Goal: Task Accomplishment & Management: Manage account settings

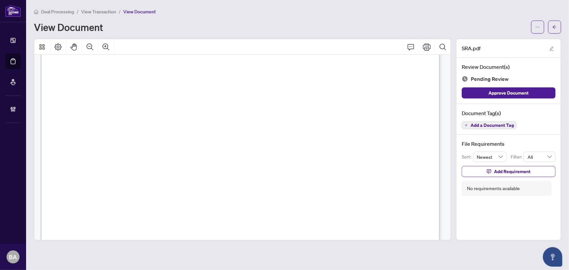
scroll to position [118, 0]
click at [308, 137] on span "August" at bounding box center [299, 138] width 18 height 6
click at [309, 147] on span "and upon the terms particularly set out herein, or at such other price and/or t…" at bounding box center [241, 148] width 347 height 6
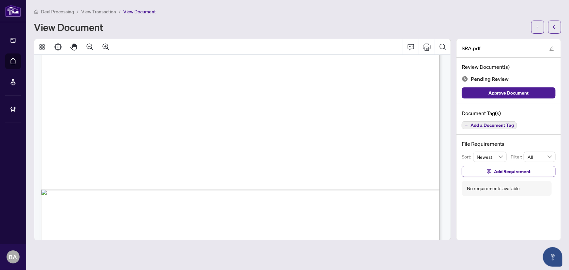
click at [240, 109] on span "2% + HST" at bounding box center [242, 110] width 18 height 5
click at [188, 147] on span "2% + HST" at bounding box center [188, 146] width 18 height 5
click at [191, 162] on span "The Seller further agrees that the total commission calculated above shall be p…" at bounding box center [230, 162] width 303 height 6
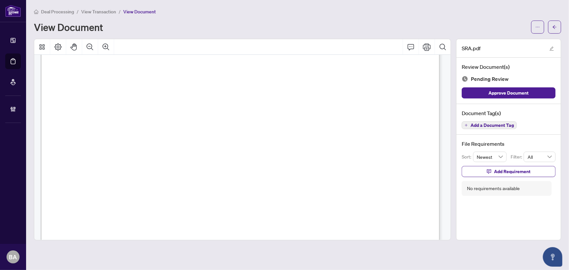
click at [232, 109] on span "In the event that this Agreement expires or is cancelled or otherwise" at bounding box center [155, 109] width 153 height 6
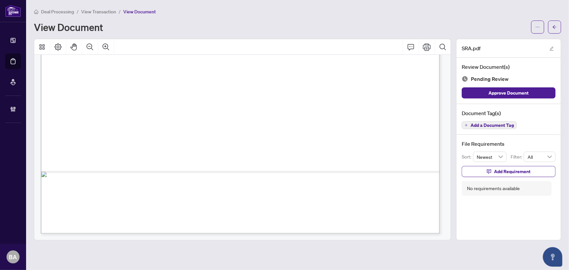
click at [476, 124] on span "Add a Document Tag" at bounding box center [492, 125] width 43 height 5
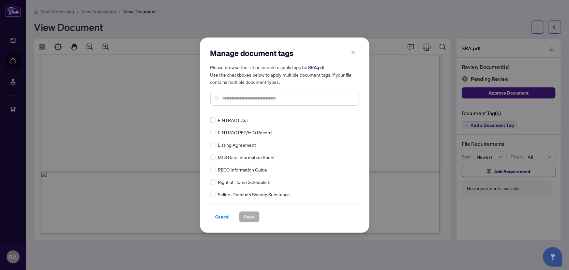
click at [256, 102] on div at bounding box center [284, 98] width 149 height 15
click at [257, 99] on input "text" at bounding box center [288, 98] width 131 height 7
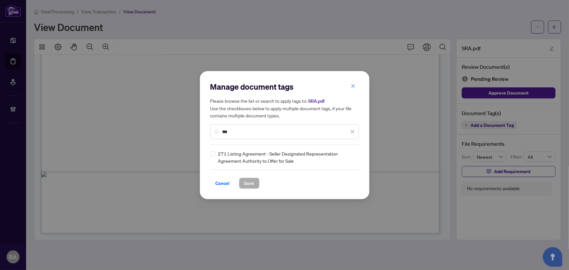
type input "***"
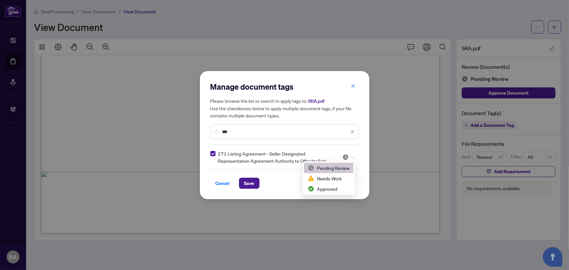
click at [343, 156] on img at bounding box center [346, 157] width 7 height 7
drag, startPoint x: 345, startPoint y: 186, endPoint x: 308, endPoint y: 182, distance: 37.4
click at [345, 186] on div "Approved" at bounding box center [329, 188] width 42 height 7
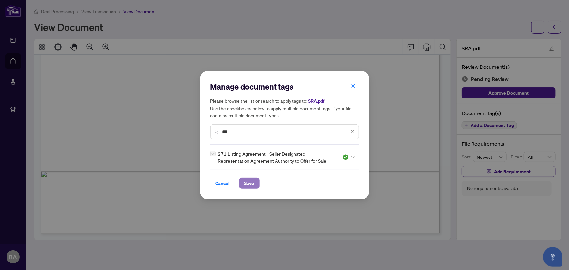
click at [252, 181] on span "Save" at bounding box center [249, 183] width 10 height 10
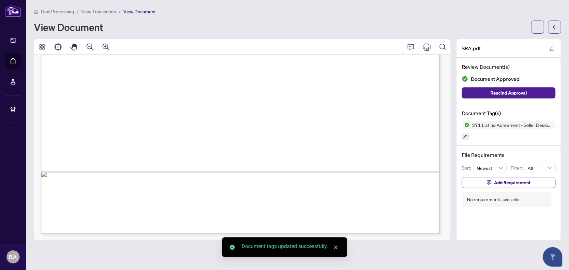
click at [110, 12] on span "View Transaction" at bounding box center [98, 12] width 35 height 6
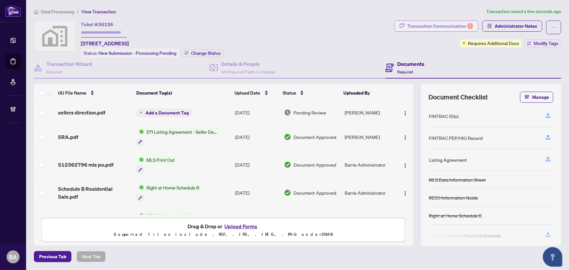
click at [454, 24] on div "Transaction Communication 2" at bounding box center [441, 26] width 66 height 10
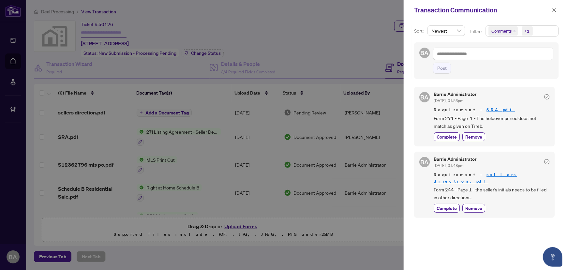
click at [514, 29] on icon "close" at bounding box center [514, 30] width 3 height 3
click at [462, 235] on div "BA Barrie Administrator Aug/25/2025, 01:53pm Requirement - SRA.pdf Form 271 - P…" at bounding box center [486, 174] width 145 height 183
click at [448, 137] on span "Complete" at bounding box center [447, 136] width 20 height 7
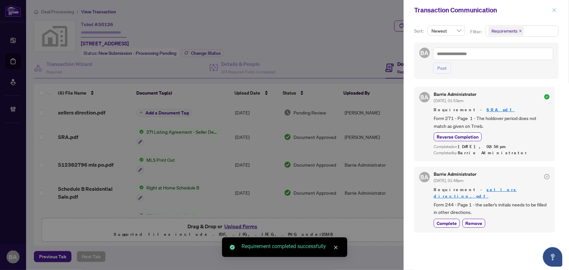
click at [555, 12] on icon "close" at bounding box center [555, 10] width 5 height 5
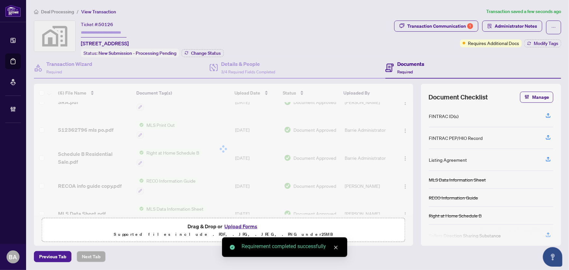
scroll to position [49, 0]
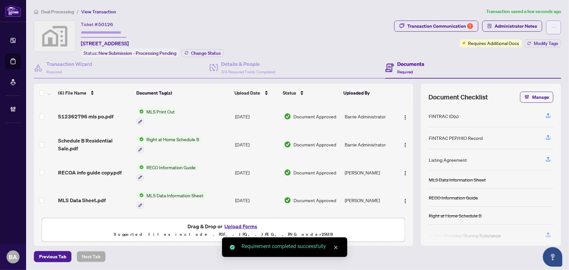
click at [551, 27] on button "button" at bounding box center [554, 28] width 15 height 14
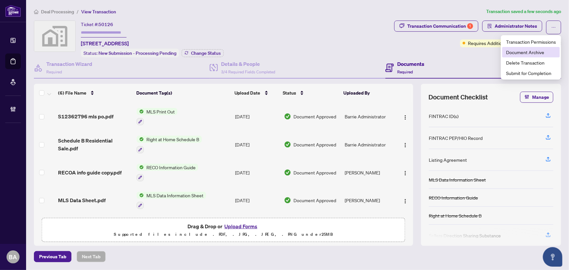
click at [545, 51] on span "Document Archive" at bounding box center [531, 52] width 50 height 7
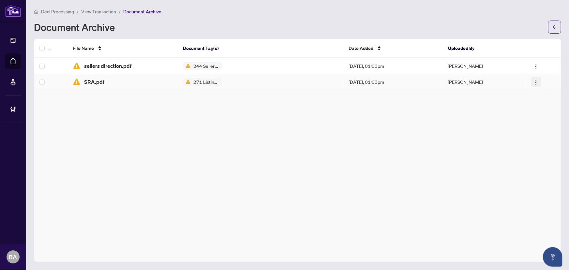
click at [534, 83] on img "button" at bounding box center [536, 82] width 5 height 5
click at [537, 95] on span "Restore File" at bounding box center [549, 94] width 24 height 7
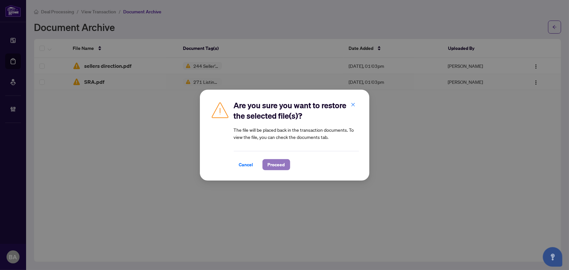
click at [279, 162] on span "Proceed" at bounding box center [276, 165] width 17 height 10
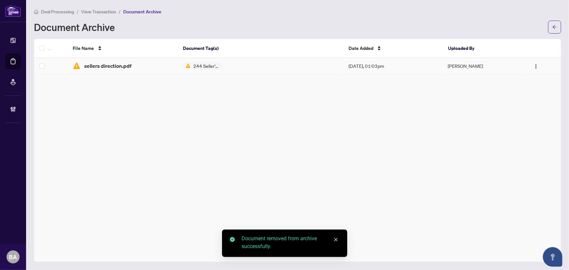
click at [536, 67] on img "button" at bounding box center [536, 66] width 5 height 5
click at [541, 78] on span "Restore File" at bounding box center [549, 78] width 24 height 7
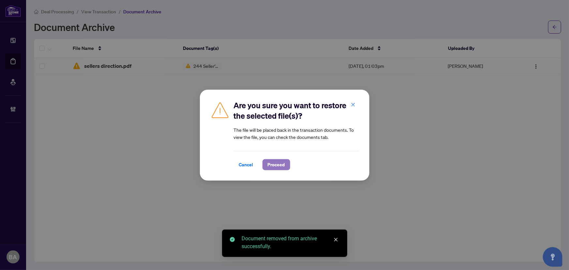
click at [278, 166] on span "Proceed" at bounding box center [276, 165] width 17 height 10
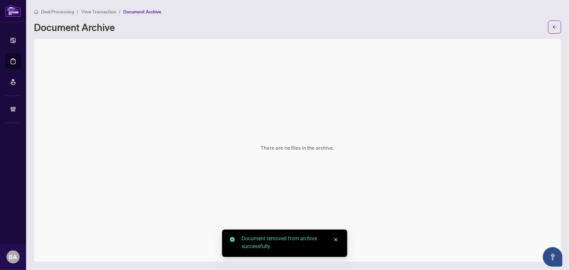
click at [101, 11] on span "View Transaction" at bounding box center [98, 12] width 35 height 6
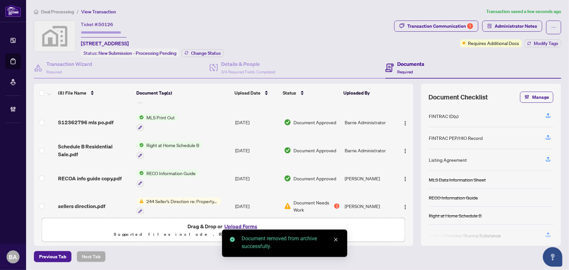
scroll to position [104, 0]
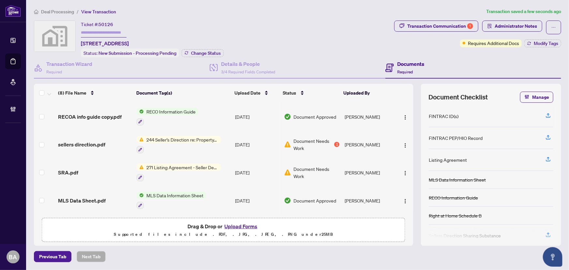
click at [94, 171] on div "SRA.pdf" at bounding box center [95, 173] width 74 height 8
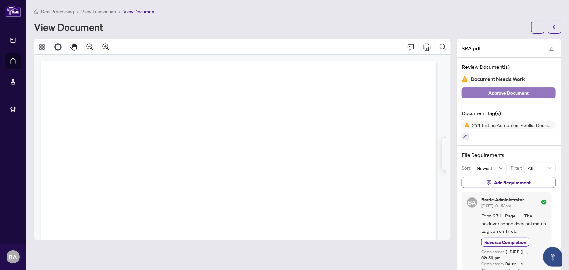
click at [494, 91] on span "Approve Document" at bounding box center [509, 93] width 40 height 10
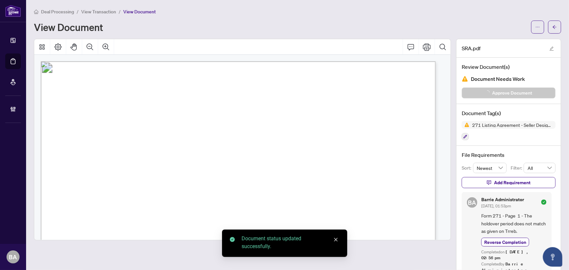
click at [108, 14] on span "View Transaction" at bounding box center [98, 12] width 35 height 6
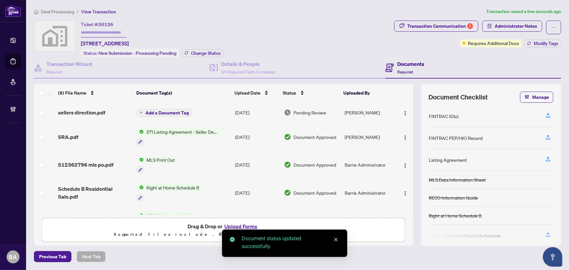
click at [287, 37] on div "Ticket #: 50126 54 Shakespeare Crescent, Barrie, ON, Canada Status: New Submiss…" at bounding box center [213, 39] width 358 height 37
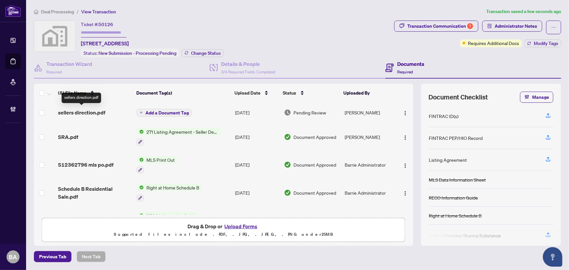
click at [87, 111] on span "sellers direction.pdf" at bounding box center [81, 113] width 47 height 8
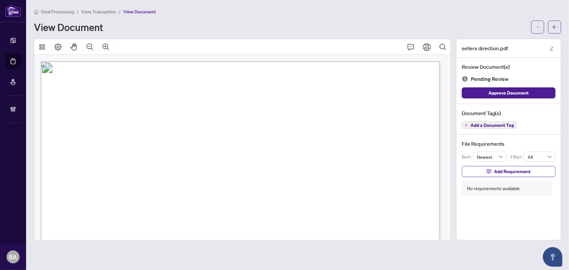
click at [478, 126] on span "Add a Document Tag" at bounding box center [492, 125] width 43 height 5
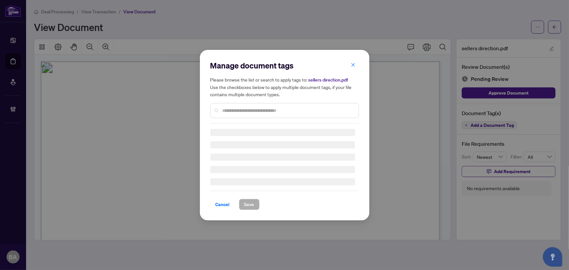
click at [302, 107] on div "Manage document tags Please browse the list or search to apply tags to: sellers…" at bounding box center [284, 91] width 149 height 63
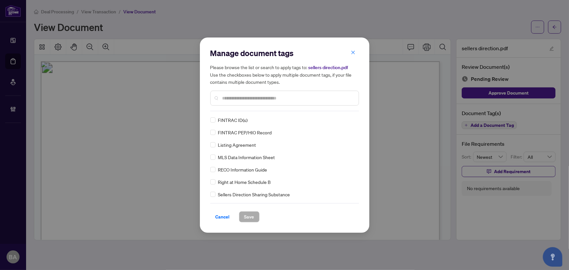
click at [302, 107] on div "Manage document tags Please browse the list or search to apply tags to: sellers…" at bounding box center [284, 79] width 149 height 63
click at [299, 96] on input "text" at bounding box center [288, 98] width 131 height 7
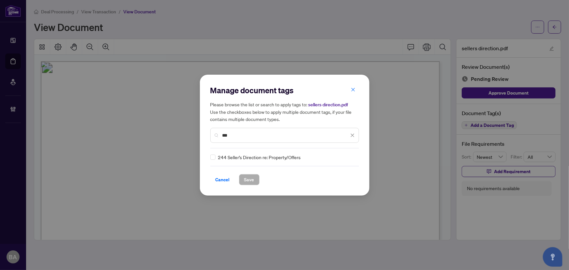
type input "***"
click at [348, 157] on div at bounding box center [349, 157] width 12 height 7
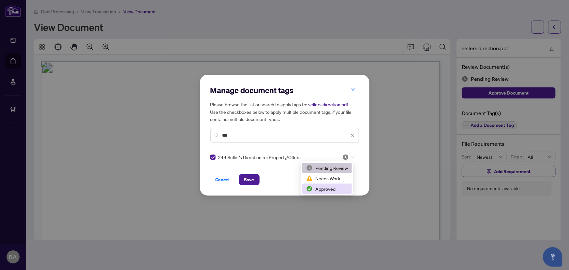
click at [334, 186] on div "Approved" at bounding box center [327, 188] width 42 height 7
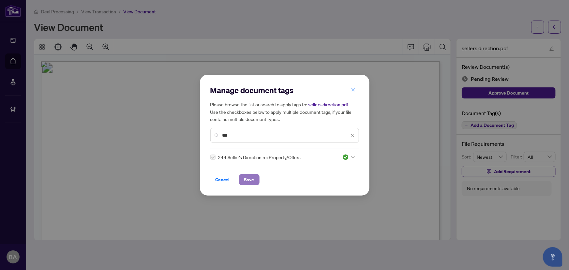
click at [241, 180] on button "Save" at bounding box center [249, 179] width 21 height 11
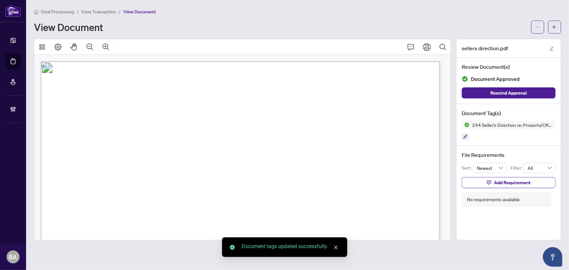
click at [112, 12] on span "View Transaction" at bounding box center [98, 12] width 35 height 6
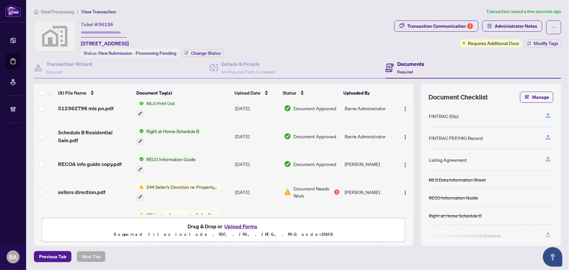
scroll to position [111, 0]
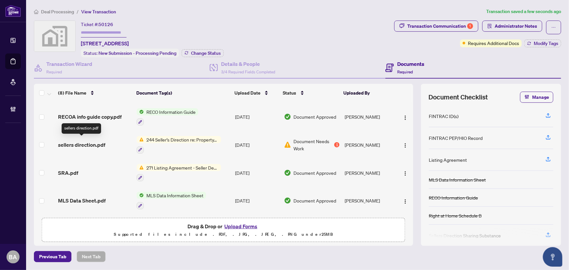
click at [91, 143] on span "sellers direction.pdf" at bounding box center [81, 145] width 47 height 8
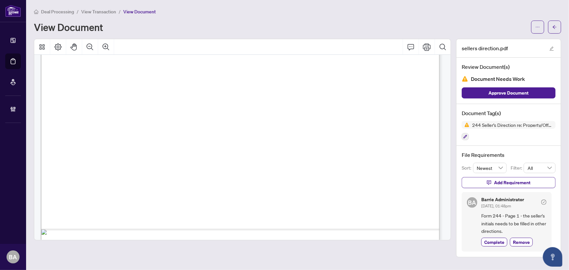
scroll to position [200, 0]
click at [501, 241] on span "Complete" at bounding box center [495, 242] width 20 height 7
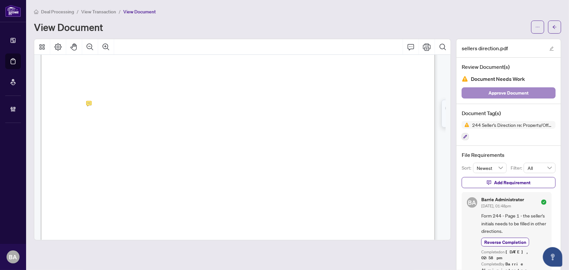
scroll to position [198, 0]
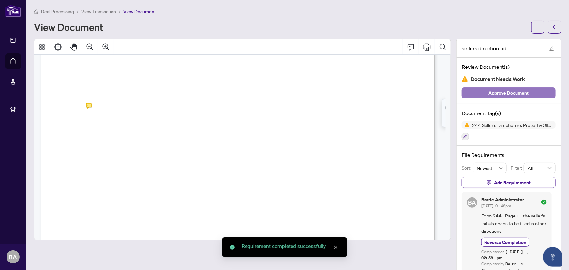
click at [517, 91] on span "Approve Document" at bounding box center [509, 93] width 40 height 10
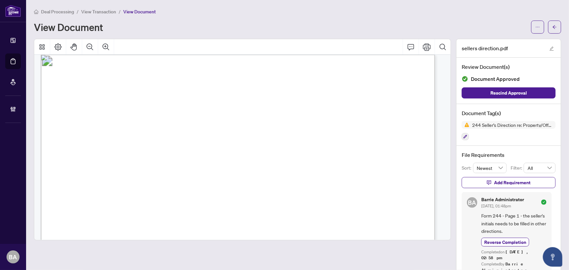
scroll to position [0, 0]
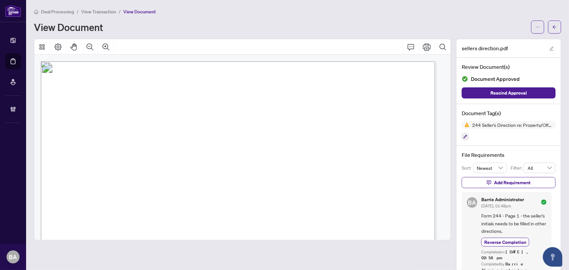
click at [91, 10] on span "View Transaction" at bounding box center [98, 12] width 35 height 6
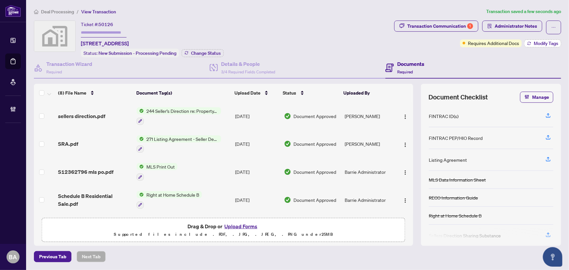
click at [539, 43] on span "Modify Tags" at bounding box center [546, 43] width 24 height 5
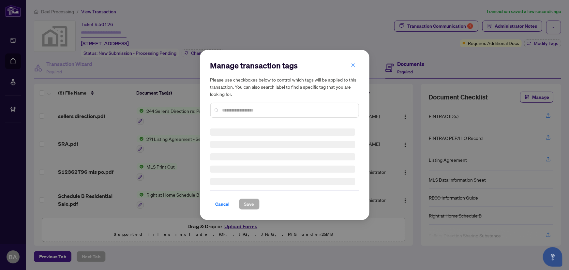
drag, startPoint x: 415, startPoint y: 5, endPoint x: 372, endPoint y: 36, distance: 53.3
click at [414, 7] on div "Manage transaction tags Please use checkboxes below to control which tags will …" at bounding box center [284, 135] width 569 height 270
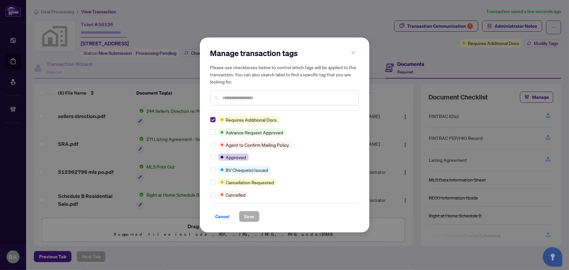
click at [352, 52] on icon "close" at bounding box center [353, 53] width 4 height 4
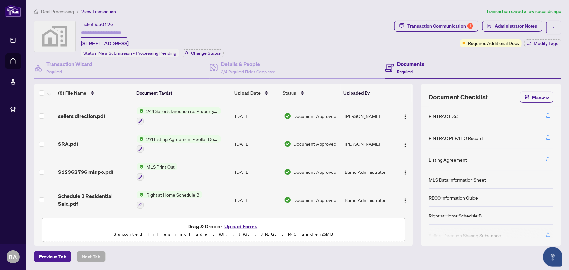
click at [426, 32] on span "Transaction Communication 1" at bounding box center [437, 28] width 84 height 14
click at [429, 27] on div "Transaction Communication 1" at bounding box center [441, 26] width 66 height 10
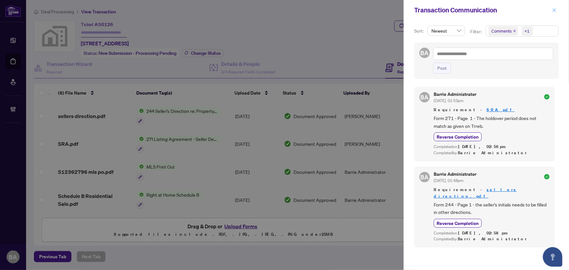
click at [554, 12] on icon "close" at bounding box center [555, 10] width 5 height 5
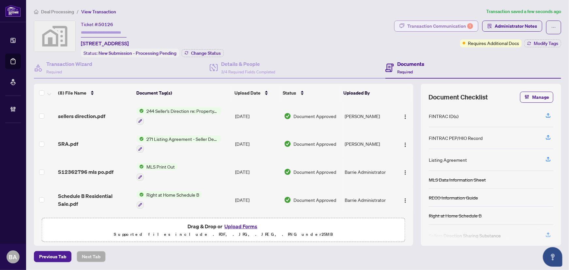
click at [475, 25] on button "Transaction Communication 1" at bounding box center [437, 26] width 84 height 11
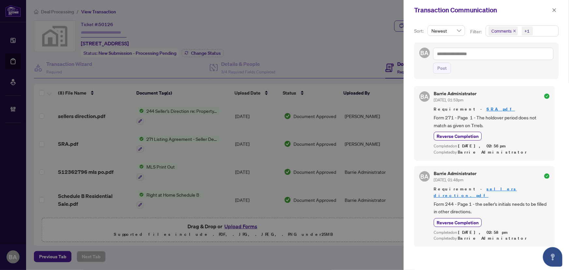
scroll to position [1, 0]
click at [558, 12] on button "button" at bounding box center [555, 10] width 8 height 8
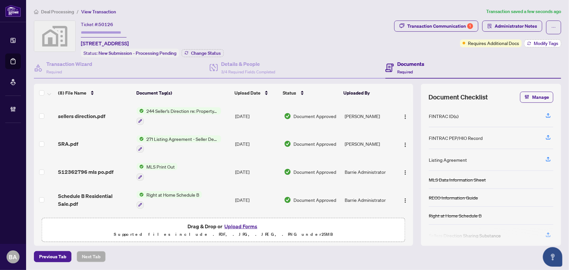
click at [551, 41] on span "Modify Tags" at bounding box center [546, 43] width 24 height 5
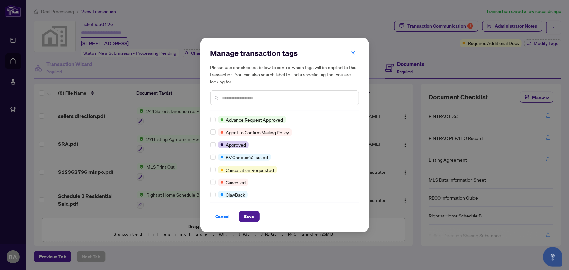
scroll to position [0, 0]
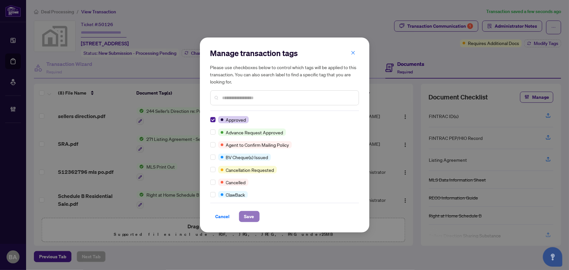
click at [251, 219] on span "Save" at bounding box center [249, 216] width 10 height 10
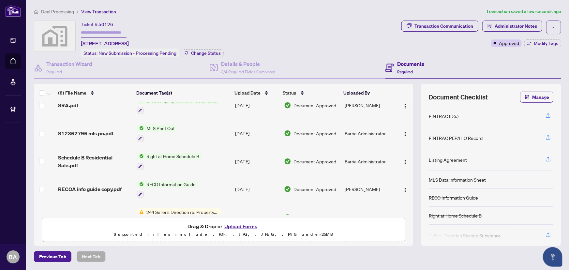
scroll to position [111, 0]
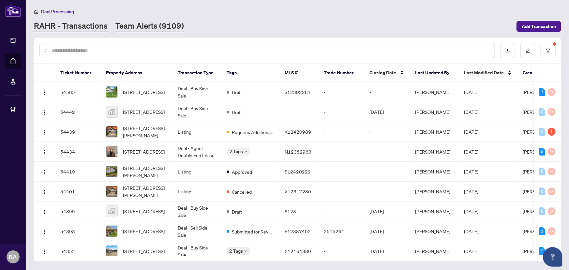
click at [166, 28] on link "Team Alerts (9109)" at bounding box center [150, 27] width 69 height 12
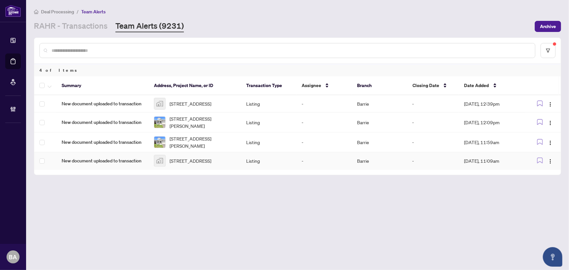
click at [137, 163] on span "New document uploaded to transaction" at bounding box center [103, 160] width 82 height 7
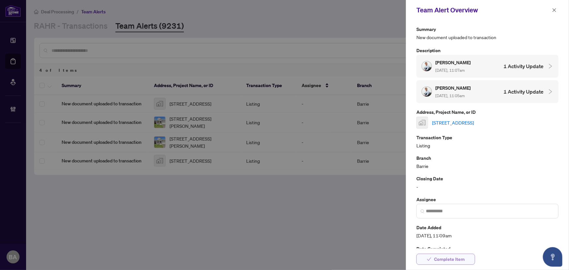
click at [448, 259] on span "Complete Item" at bounding box center [449, 259] width 31 height 10
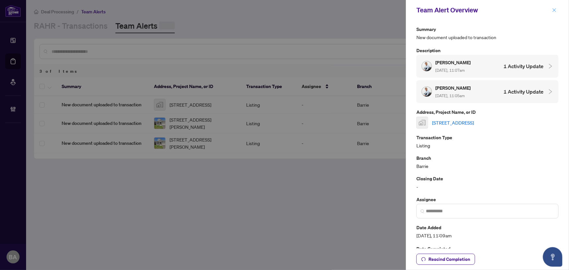
click at [557, 8] on button "button" at bounding box center [555, 10] width 8 height 8
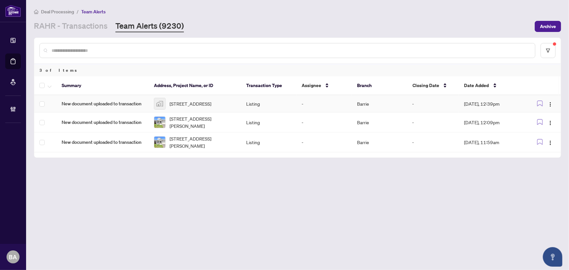
click at [325, 102] on td "-" at bounding box center [324, 103] width 55 height 17
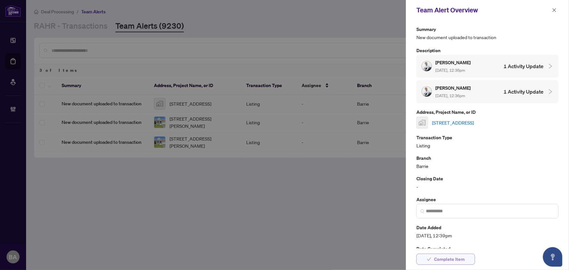
click at [463, 257] on span "Complete Item" at bounding box center [449, 259] width 31 height 10
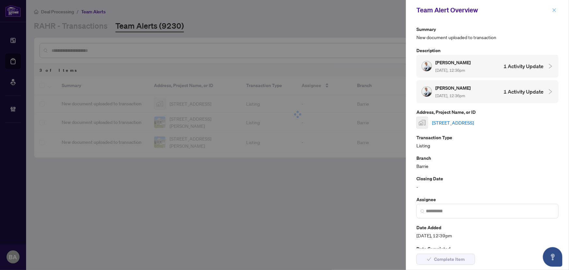
click at [553, 11] on icon "close" at bounding box center [555, 10] width 5 height 5
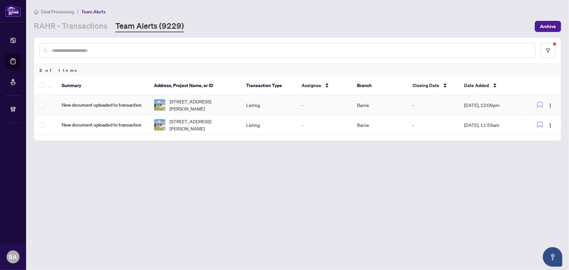
click at [105, 108] on td "New document uploaded to transaction" at bounding box center [102, 105] width 92 height 20
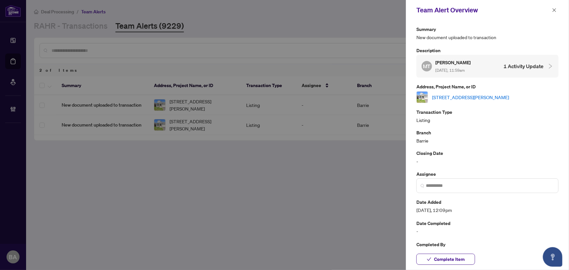
click at [450, 95] on link "[STREET_ADDRESS][PERSON_NAME]" at bounding box center [470, 97] width 77 height 7
click at [463, 254] on div "Complete Item" at bounding box center [487, 260] width 163 height 22
click at [462, 261] on span "Complete Item" at bounding box center [449, 259] width 31 height 10
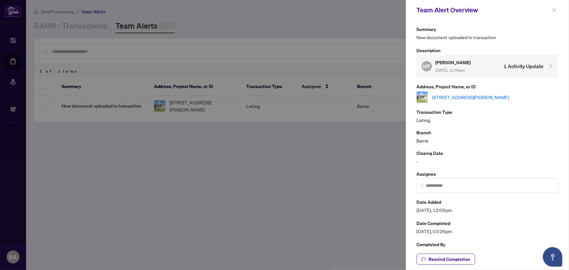
click at [554, 9] on icon "close" at bounding box center [555, 10] width 5 height 5
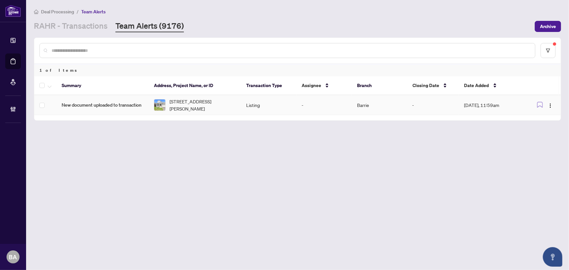
click at [344, 115] on div "Summary Address, Project Name, or ID Transaction Type Assignee Branch Closing D…" at bounding box center [297, 98] width 527 height 44
click at [383, 108] on td "Barrie" at bounding box center [379, 105] width 55 height 20
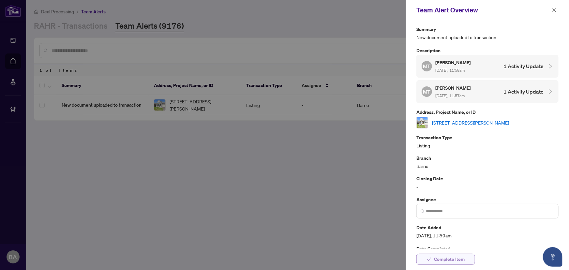
click at [451, 255] on span "Complete Item" at bounding box center [449, 259] width 31 height 10
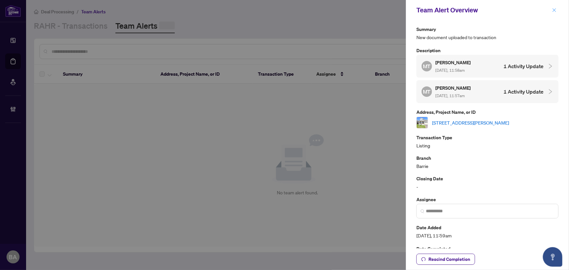
click at [555, 8] on icon "close" at bounding box center [555, 10] width 5 height 5
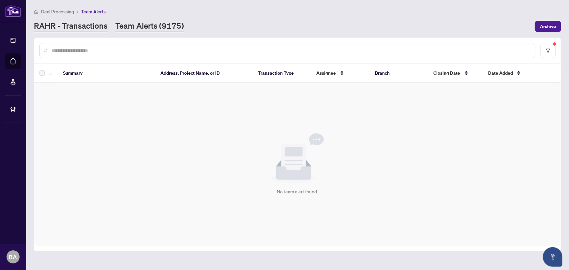
click at [74, 26] on link "RAHR - Transactions" at bounding box center [71, 27] width 74 height 12
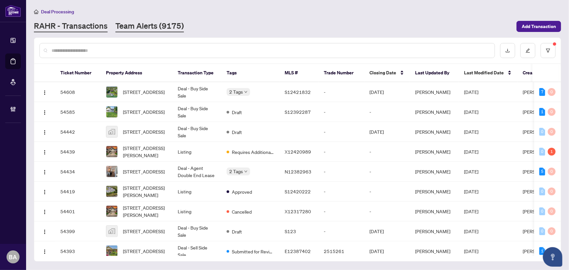
click at [140, 30] on link "Team Alerts (9175)" at bounding box center [150, 27] width 69 height 12
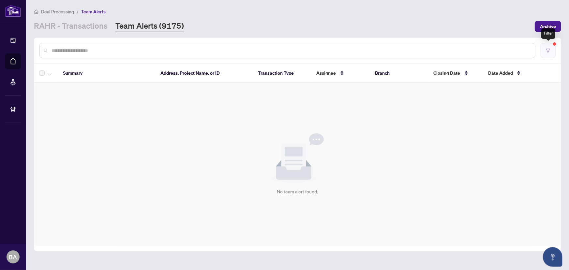
click at [556, 51] on button "button" at bounding box center [548, 50] width 15 height 15
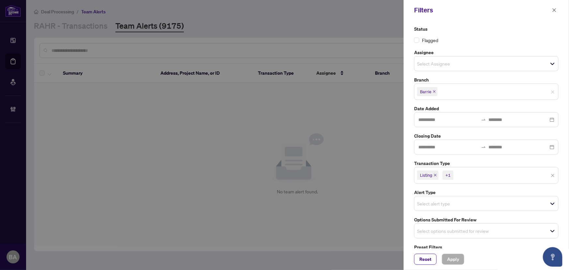
click at [549, 176] on div "Listing +1" at bounding box center [486, 175] width 145 height 16
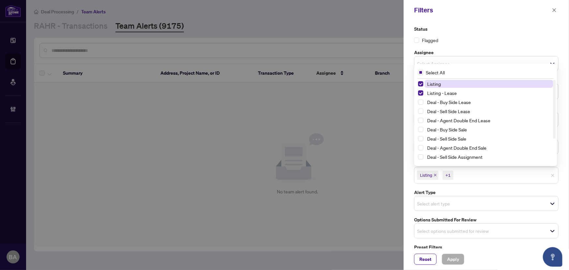
click at [548, 178] on span "Listing +1" at bounding box center [487, 175] width 144 height 10
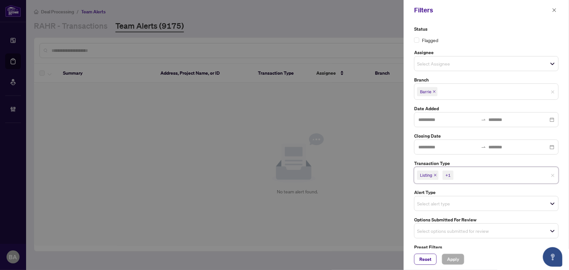
click at [551, 177] on span "Listing +1" at bounding box center [487, 175] width 144 height 10
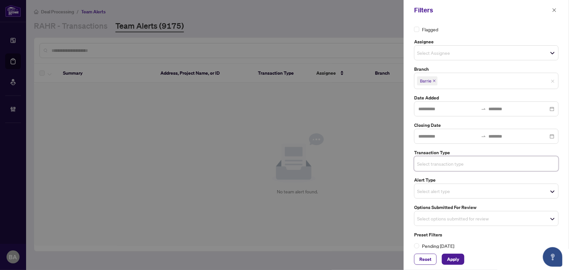
scroll to position [16, 0]
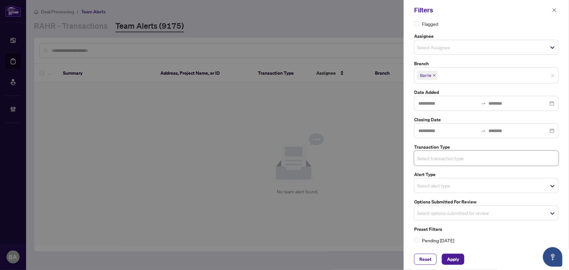
click at [483, 212] on span "Select options submitted for review" at bounding box center [487, 213] width 144 height 9
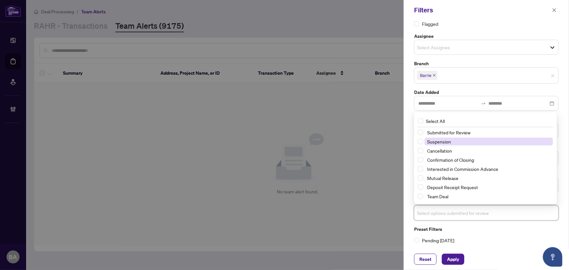
click at [471, 142] on span "Suspension" at bounding box center [489, 142] width 129 height 8
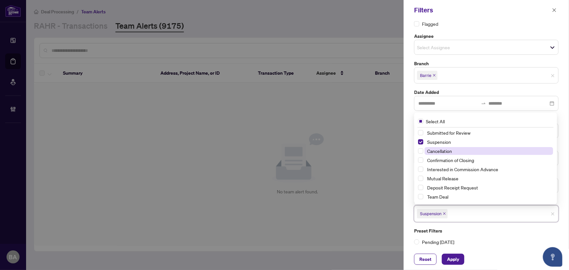
click at [471, 148] on span "Cancellation" at bounding box center [489, 151] width 129 height 8
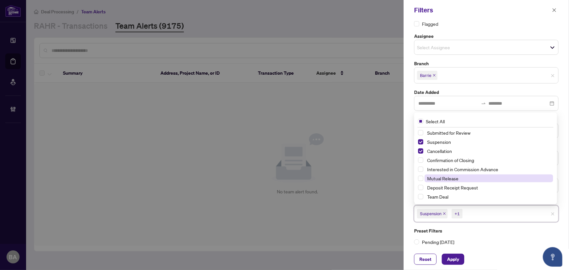
click at [470, 179] on span "Mutual Release" at bounding box center [489, 179] width 129 height 8
click at [463, 258] on button "Apply" at bounding box center [453, 259] width 23 height 11
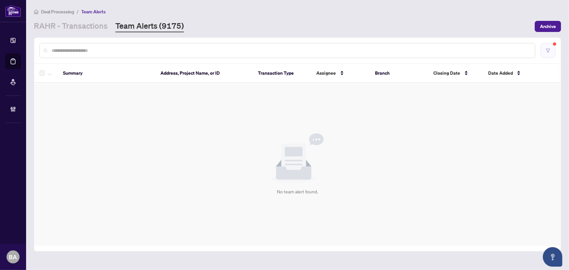
click at [554, 46] on button "button" at bounding box center [548, 50] width 15 height 15
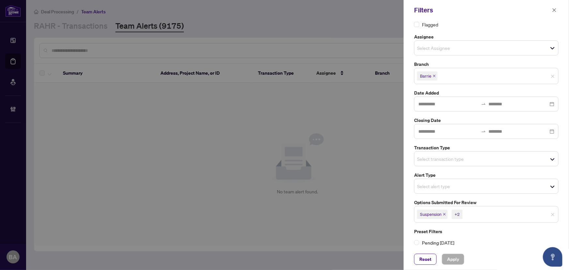
click at [553, 213] on span "Suspension +2" at bounding box center [487, 214] width 144 height 10
click at [477, 164] on div "Select transaction type" at bounding box center [486, 158] width 145 height 15
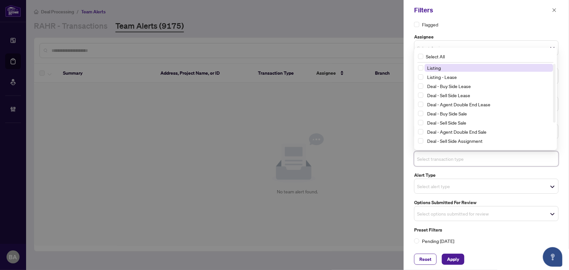
click at [459, 66] on span "Listing" at bounding box center [489, 68] width 129 height 8
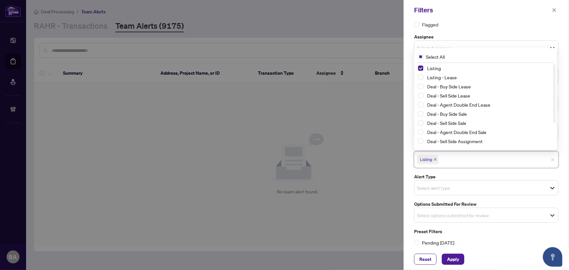
click at [459, 71] on div "Listing" at bounding box center [485, 68] width 135 height 8
click at [461, 76] on span "Listing - Lease" at bounding box center [489, 77] width 129 height 8
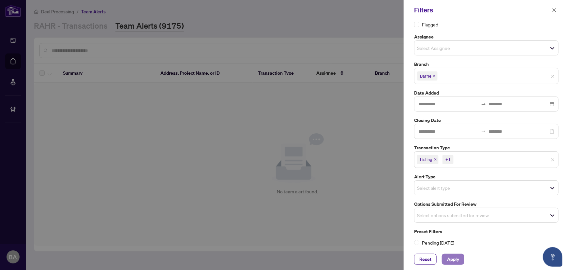
click at [460, 264] on button "Apply" at bounding box center [453, 259] width 23 height 11
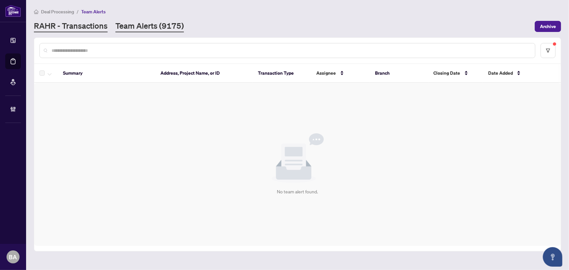
click at [96, 26] on link "RAHR - Transactions" at bounding box center [71, 27] width 74 height 12
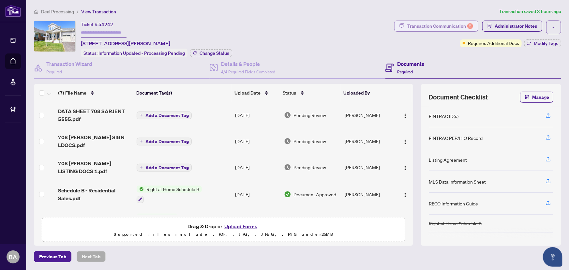
click at [437, 30] on div "Transaction Communication 2" at bounding box center [441, 26] width 66 height 10
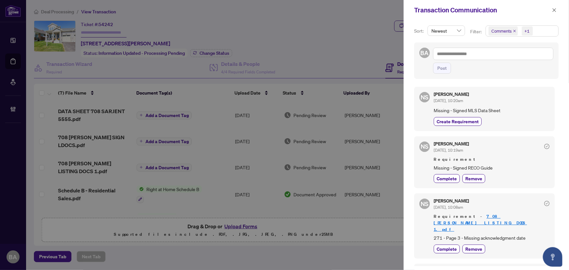
click at [503, 111] on span "Missing - Signed MLS Data Sheet" at bounding box center [492, 111] width 116 height 8
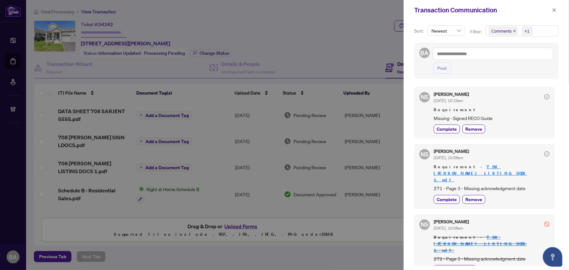
click at [523, 100] on div "Nadia Sampson Sep/23/2025, 10:19am" at bounding box center [492, 98] width 116 height 12
click at [553, 8] on icon "close" at bounding box center [555, 10] width 5 height 5
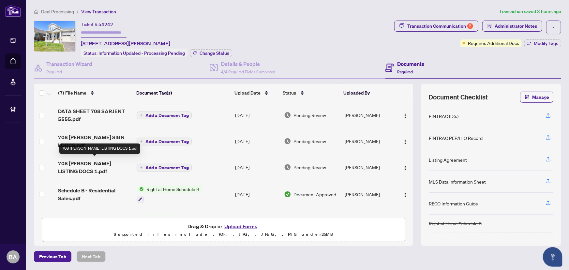
click at [108, 160] on span "708 SARGEANT LISTING DOCS 1.pdf" at bounding box center [95, 168] width 74 height 16
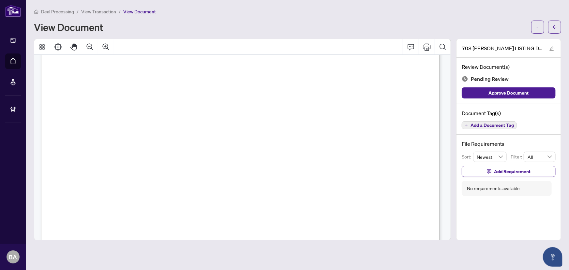
scroll to position [89, 0]
drag, startPoint x: 209, startPoint y: 78, endPoint x: 364, endPoint y: 82, distance: 155.1
click at [364, 82] on span "705-797-4875" at bounding box center [378, 82] width 60 height 6
drag, startPoint x: 386, startPoint y: 86, endPoint x: 339, endPoint y: 91, distance: 47.9
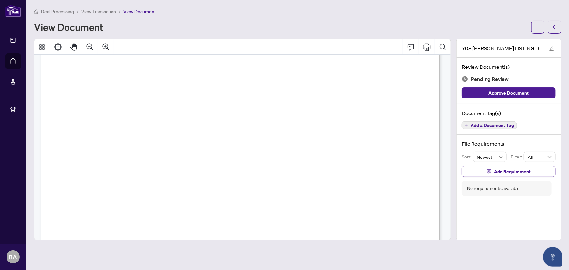
drag, startPoint x: 81, startPoint y: 66, endPoint x: 86, endPoint y: 70, distance: 6.5
drag, startPoint x: 147, startPoint y: 111, endPoint x: 152, endPoint y: 104, distance: 8.8
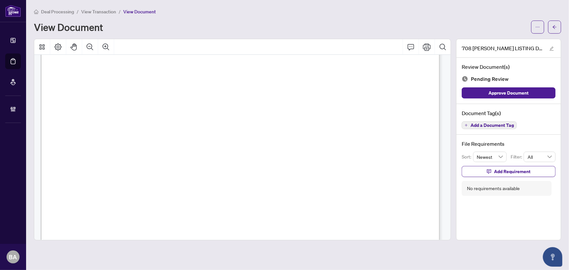
drag, startPoint x: 208, startPoint y: 103, endPoint x: 269, endPoint y: 115, distance: 62.1
click at [338, 151] on span "...............................................................................…" at bounding box center [212, 152] width 289 height 6
drag, startPoint x: 240, startPoint y: 151, endPoint x: 296, endPoint y: 148, distance: 55.9
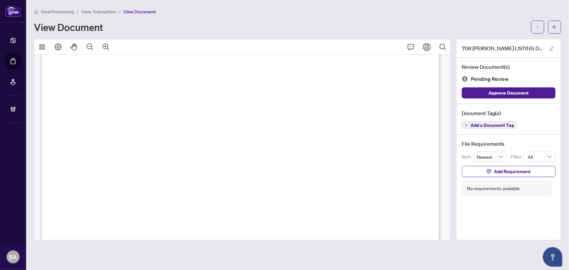
click at [331, 137] on span "SARGEANT" at bounding box center [308, 138] width 45 height 6
drag, startPoint x: 278, startPoint y: 105, endPoint x: 366, endPoint y: 112, distance: 87.7
click at [139, 116] on span "(a.m./p.m.)" at bounding box center [128, 115] width 22 height 5
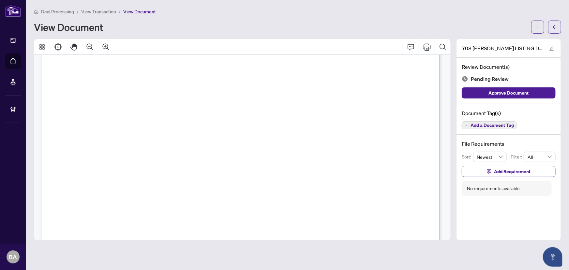
scroll to position [356, 0]
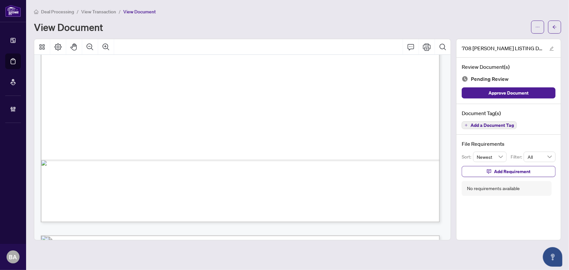
click at [248, 79] on span "3.5%" at bounding box center [242, 80] width 13 height 6
click at [196, 116] on span "2.5%" at bounding box center [189, 117] width 13 height 6
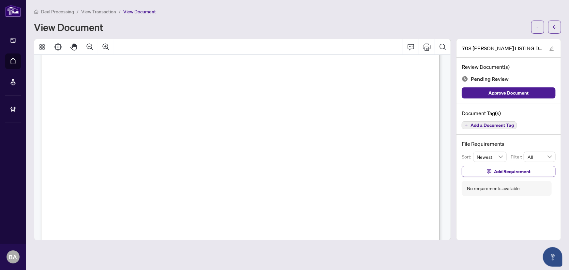
scroll to position [1305, 0]
click at [143, 92] on span "(Authorized to bind the Listing Brokerage)" at bounding box center [109, 90] width 82 height 5
click at [252, 74] on span "PROPERTY ON THE TERMS SET OUT IN THIS AGREEMENT OR ON SUCH OTHER TERMS SATISFAC…" at bounding box center [204, 75] width 273 height 6
drag, startPoint x: 385, startPoint y: 87, endPoint x: 329, endPoint y: 100, distance: 57.2
click at [343, 88] on span "(Name of Person Signing)" at bounding box center [320, 90] width 46 height 5
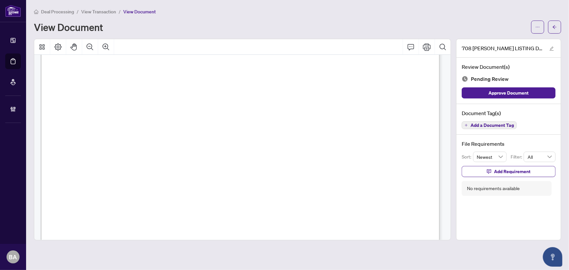
click at [137, 134] on span "MARIANNA CARUANA" at bounding box center [127, 137] width 43 height 6
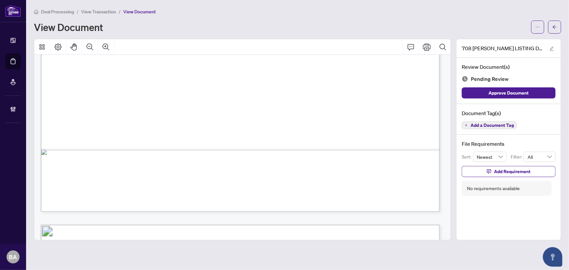
scroll to position [1429, 0]
drag, startPoint x: 216, startPoint y: 129, endPoint x: 188, endPoint y: 128, distance: 28.4
click at [186, 130] on span "on the ……......................... day of ……………................................…" at bounding box center [240, 133] width 346 height 6
click at [105, 12] on span "View Transaction" at bounding box center [98, 12] width 35 height 6
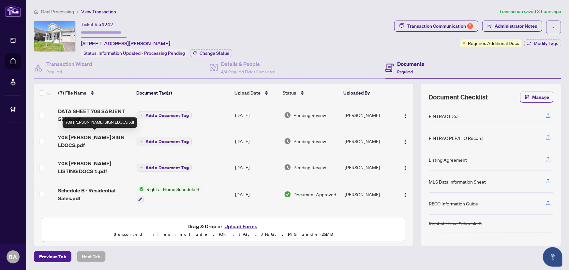
click at [88, 135] on span "708 SARGEANT SIGN LDOCS.pdf" at bounding box center [95, 141] width 74 height 16
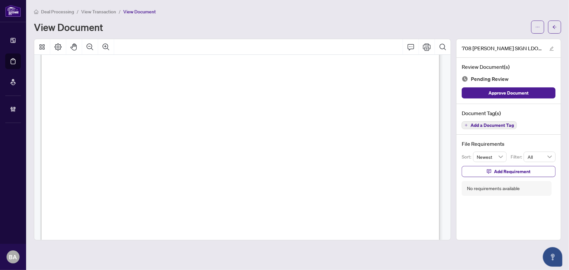
scroll to position [1661, 0]
click at [480, 132] on div "Document Tag(s) Add a Document Tag" at bounding box center [509, 119] width 104 height 31
click at [478, 127] on div "Document Tag(s) Add a Document Tag" at bounding box center [509, 119] width 104 height 31
click at [478, 125] on span "Add a Document Tag" at bounding box center [492, 125] width 43 height 5
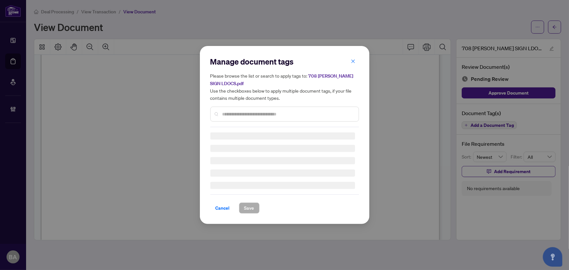
click at [280, 109] on div at bounding box center [284, 114] width 149 height 15
click at [280, 112] on div "Manage document tags Please browse the list or search to apply tags to: 708 SAR…" at bounding box center [284, 91] width 149 height 71
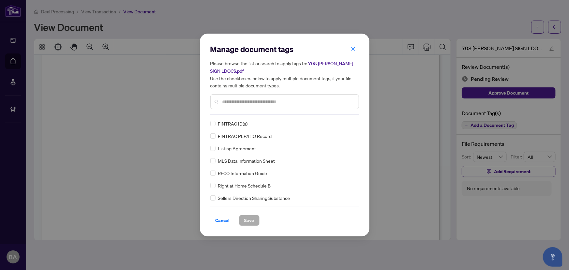
click at [281, 102] on input "text" at bounding box center [288, 101] width 131 height 7
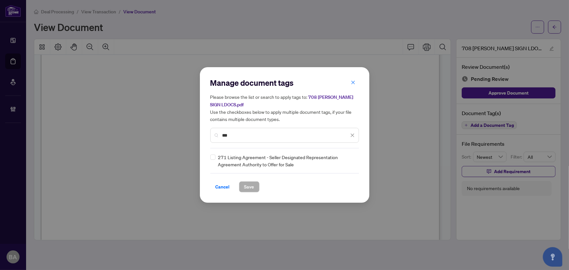
type input "***"
click at [349, 159] on img at bounding box center [346, 161] width 7 height 7
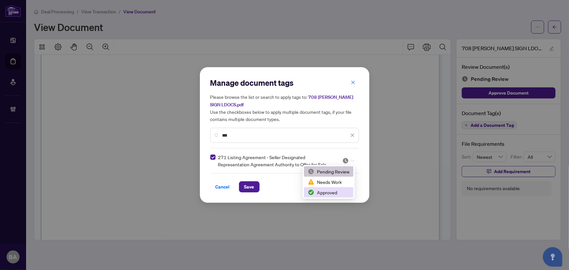
click at [345, 194] on div "Approved" at bounding box center [329, 192] width 42 height 7
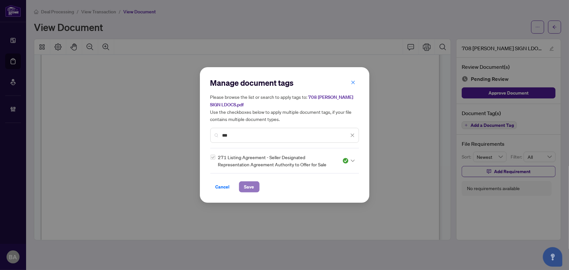
click at [256, 184] on button "Save" at bounding box center [249, 186] width 21 height 11
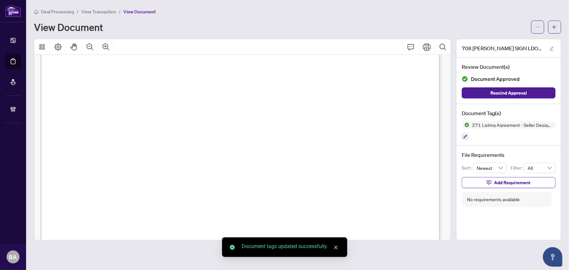
click at [113, 12] on span "View Transaction" at bounding box center [98, 12] width 35 height 6
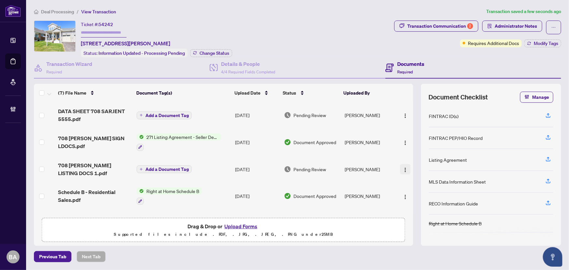
click at [407, 168] on button "button" at bounding box center [405, 169] width 10 height 10
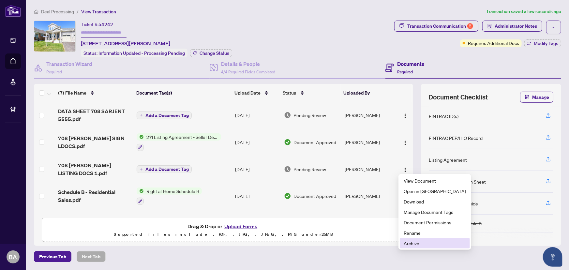
click at [428, 244] on span "Archive" at bounding box center [435, 243] width 62 height 7
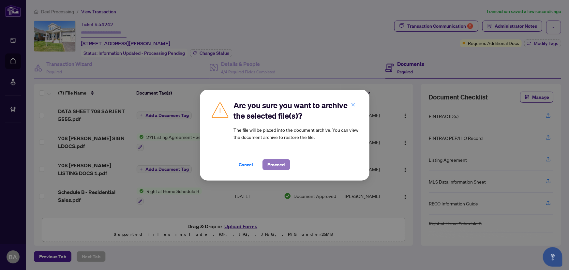
click at [272, 164] on span "Proceed" at bounding box center [276, 165] width 17 height 10
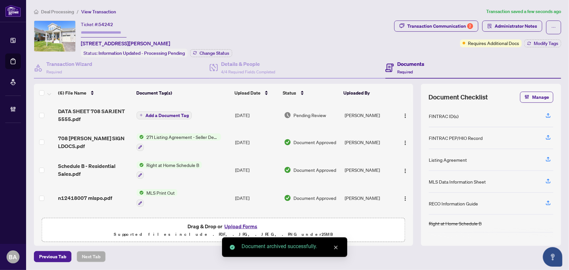
click at [111, 111] on span "DATA SHEET 708 SARJENT 5555.pdf" at bounding box center [95, 115] width 74 height 16
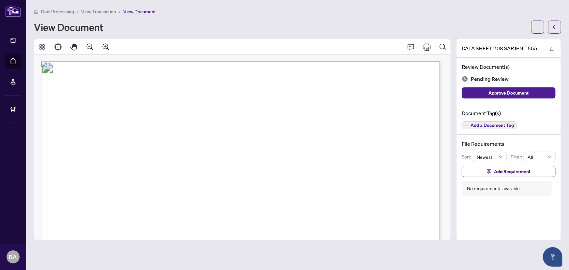
click at [136, 110] on span "Residential Freehold - Att/Row/Townhouse" at bounding box center [176, 114] width 117 height 8
drag, startPoint x: 122, startPoint y: 99, endPoint x: 266, endPoint y: 199, distance: 175.8
click at [275, 61] on p "708 SARGEANT Place N Innisfil, ON L9S 0S9 Residential Freehold - Att/Row/Townho…" at bounding box center [451, 61] width 821 height 0
click at [266, 199] on span "POSSESSION REMARKS/TYPE" at bounding box center [291, 202] width 71 height 6
drag, startPoint x: 185, startPoint y: 194, endPoint x: 296, endPoint y: 226, distance: 115.5
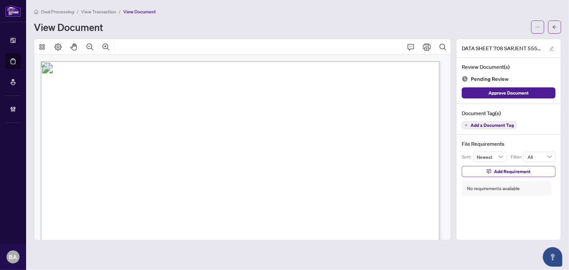
click at [296, 61] on p "708 SARGEANT Place N Innisfil, ON L9S 0S9 Residential Freehold - Att/Row/Townho…" at bounding box center [451, 61] width 821 height 0
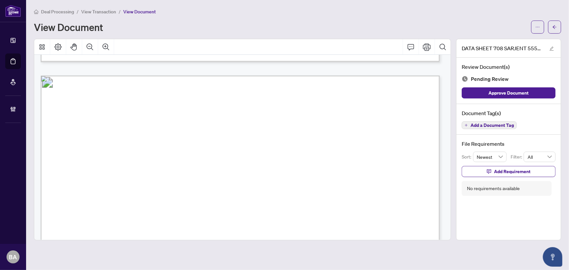
scroll to position [593, 0]
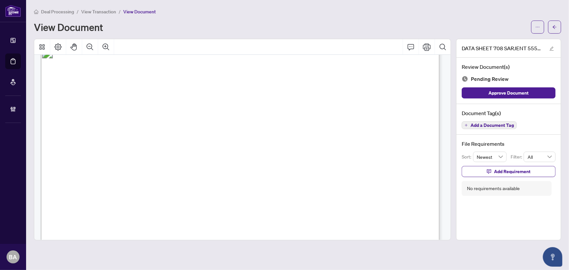
click at [499, 123] on span "Add a Document Tag" at bounding box center [492, 125] width 43 height 5
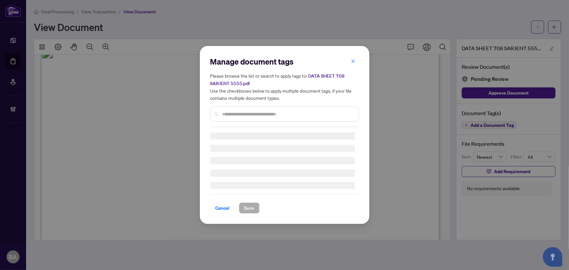
click at [298, 113] on div "Manage document tags Please browse the list or search to apply tags to: DATA SH…" at bounding box center [284, 91] width 149 height 71
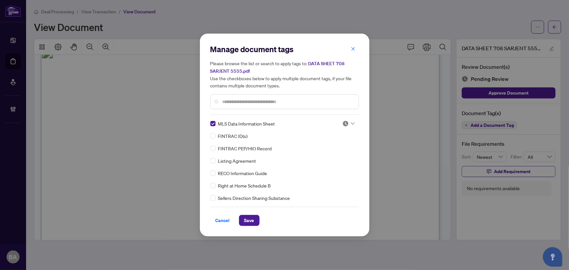
click at [343, 125] on img at bounding box center [346, 123] width 7 height 7
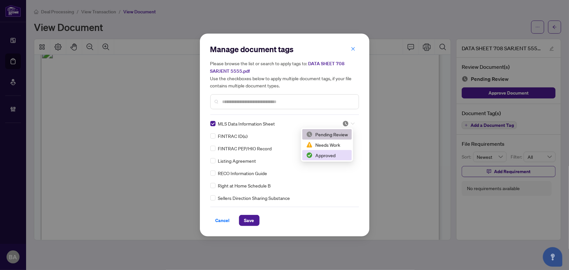
click at [339, 154] on div "Approved" at bounding box center [327, 155] width 42 height 7
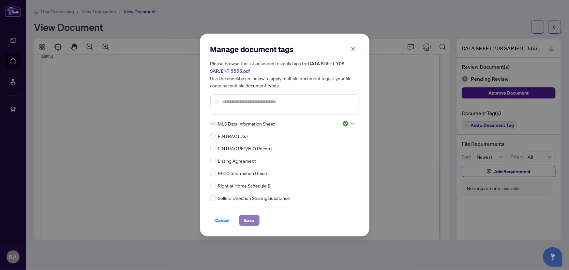
click at [254, 220] on span "Save" at bounding box center [249, 220] width 10 height 10
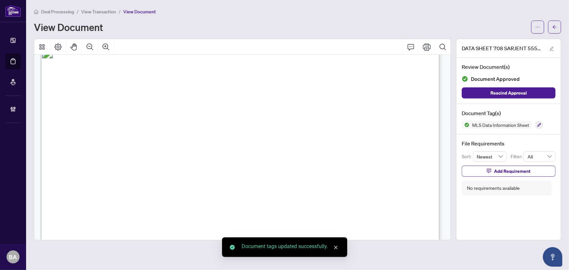
click at [104, 10] on span "View Transaction" at bounding box center [98, 12] width 35 height 6
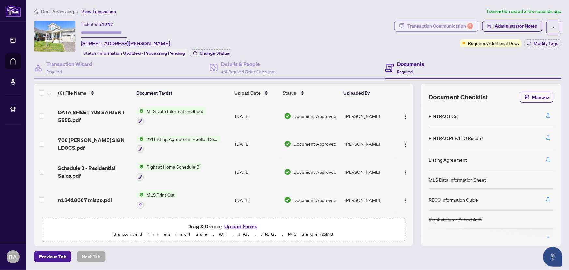
click at [463, 23] on div "Transaction Communication 2" at bounding box center [441, 26] width 66 height 10
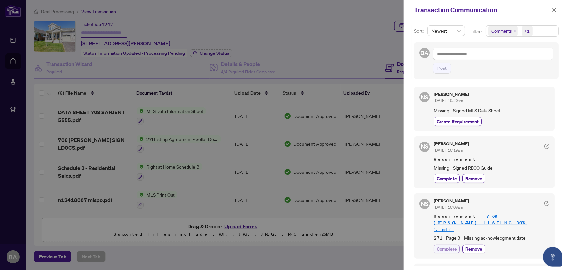
click at [450, 246] on span "Complete" at bounding box center [447, 249] width 20 height 7
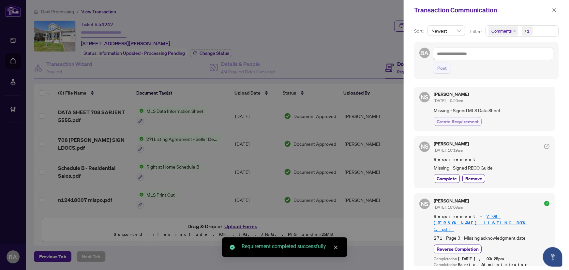
click at [475, 117] on button "Create Requirement" at bounding box center [458, 121] width 48 height 9
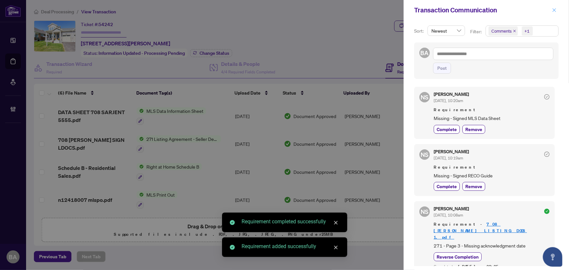
click at [556, 11] on icon "close" at bounding box center [555, 10] width 5 height 5
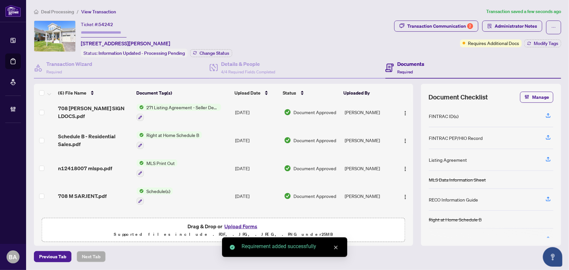
scroll to position [55, 0]
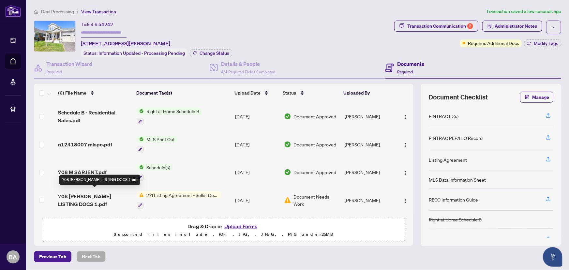
click at [90, 198] on span "708 SARGEANT LISTING DOCS 1.pdf" at bounding box center [95, 201] width 74 height 16
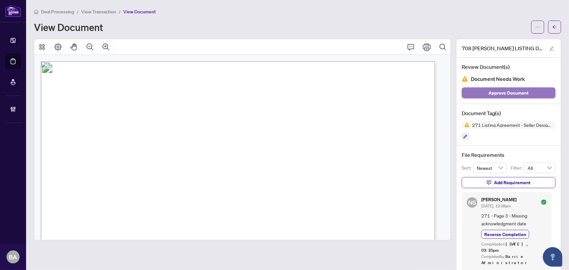
click at [515, 89] on span "Approve Document" at bounding box center [509, 93] width 40 height 10
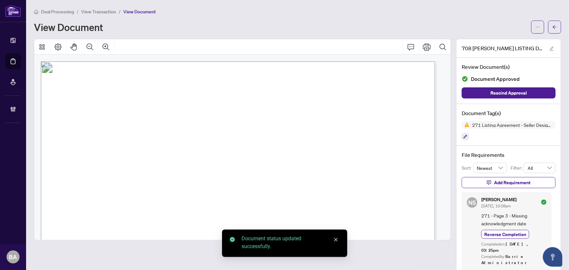
click at [101, 10] on span "View Transaction" at bounding box center [98, 12] width 35 height 6
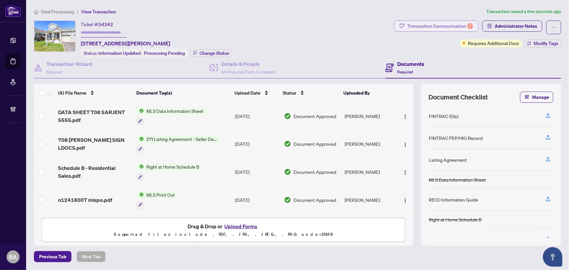
click at [459, 23] on div "Transaction Communication 2" at bounding box center [441, 26] width 66 height 10
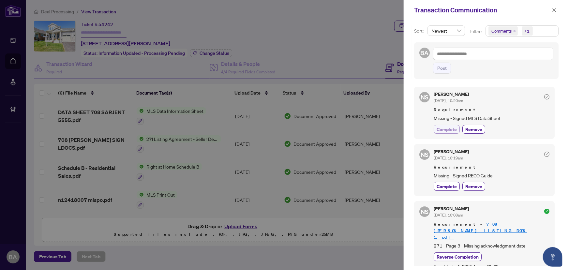
click at [442, 128] on span "Complete" at bounding box center [447, 129] width 20 height 7
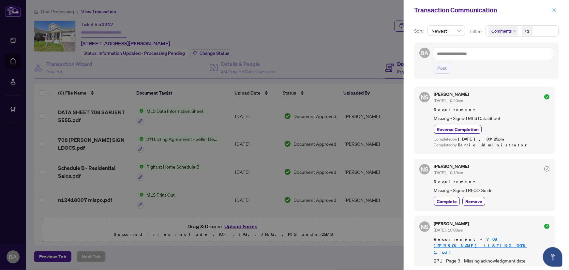
click at [553, 9] on icon "close" at bounding box center [555, 10] width 5 height 5
